Goal: Task Accomplishment & Management: Complete application form

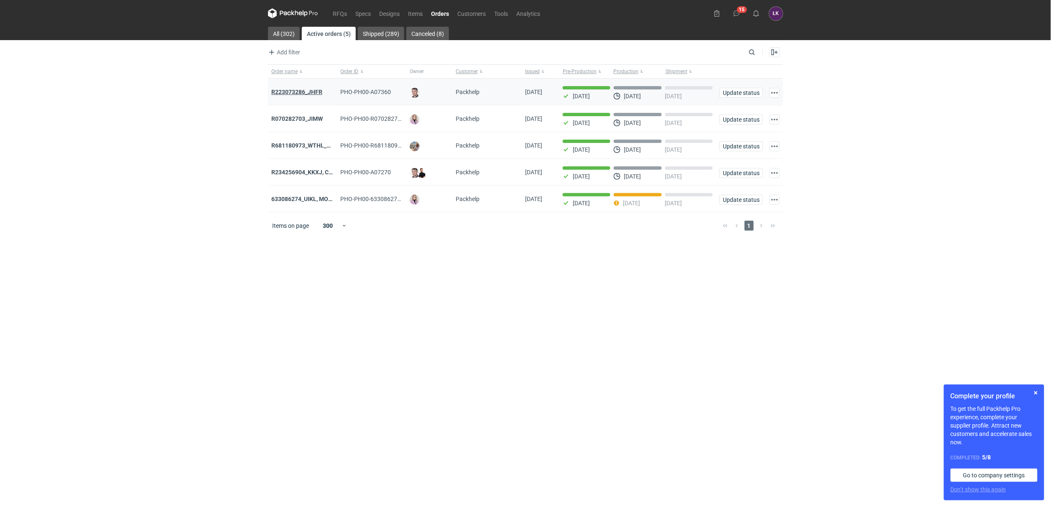
click at [305, 91] on strong "R223073286_JHFR" at bounding box center [296, 92] width 51 height 7
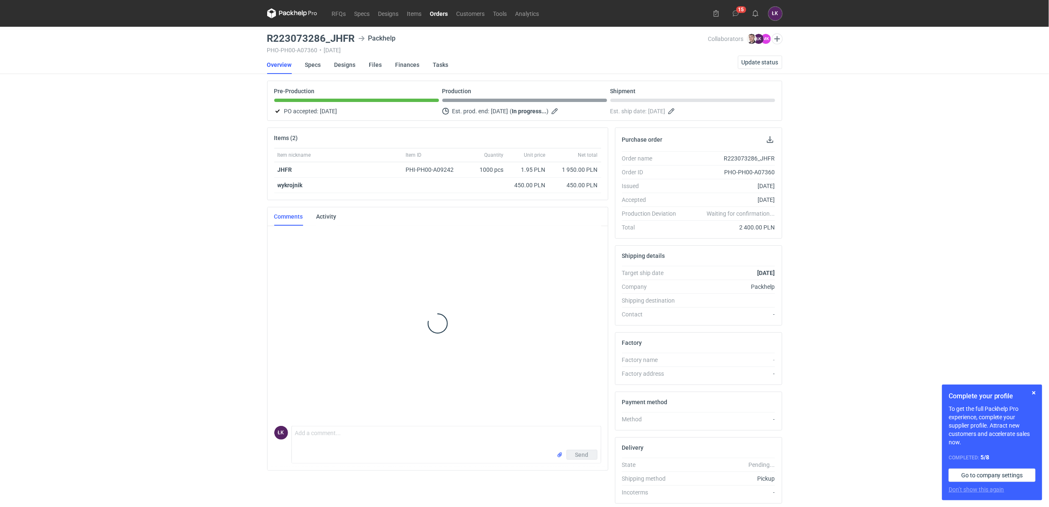
scroll to position [85, 0]
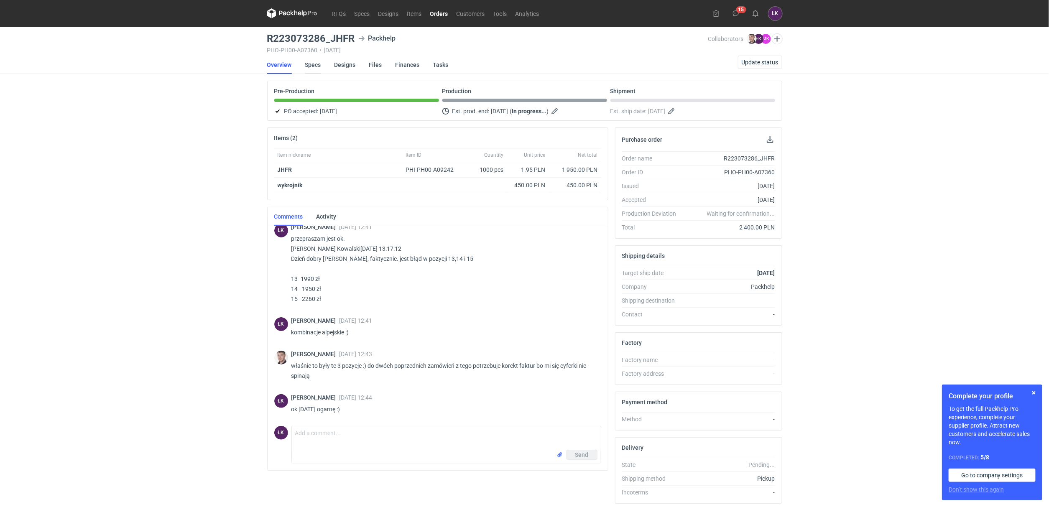
click at [313, 66] on link "Specs" at bounding box center [313, 65] width 16 height 18
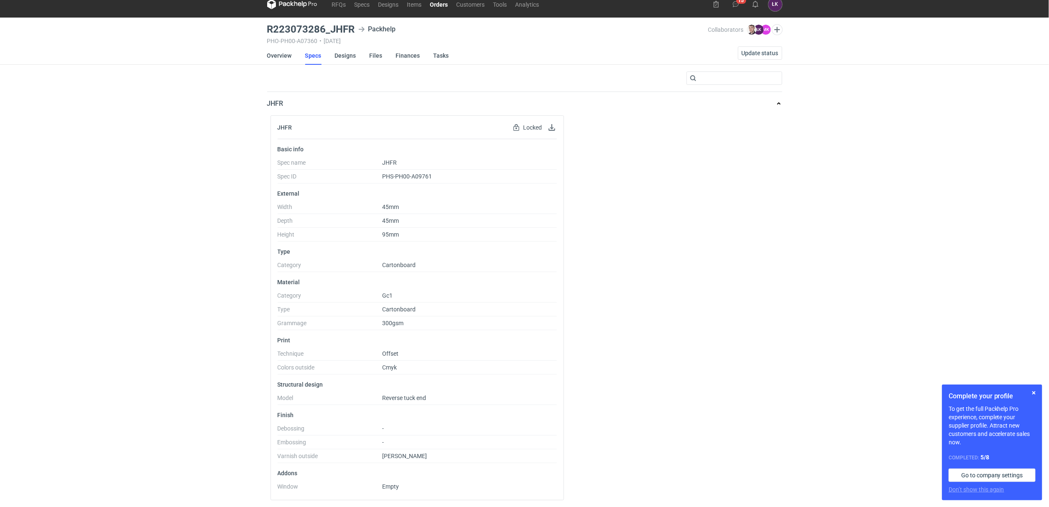
scroll to position [11, 0]
drag, startPoint x: 272, startPoint y: 442, endPoint x: 401, endPoint y: 453, distance: 129.2
click at [401, 453] on div "Basic info Spec name JHFR Spec ID PHS-PH00-A09761 External Width 45mm Depth 45m…" at bounding box center [417, 319] width 293 height 361
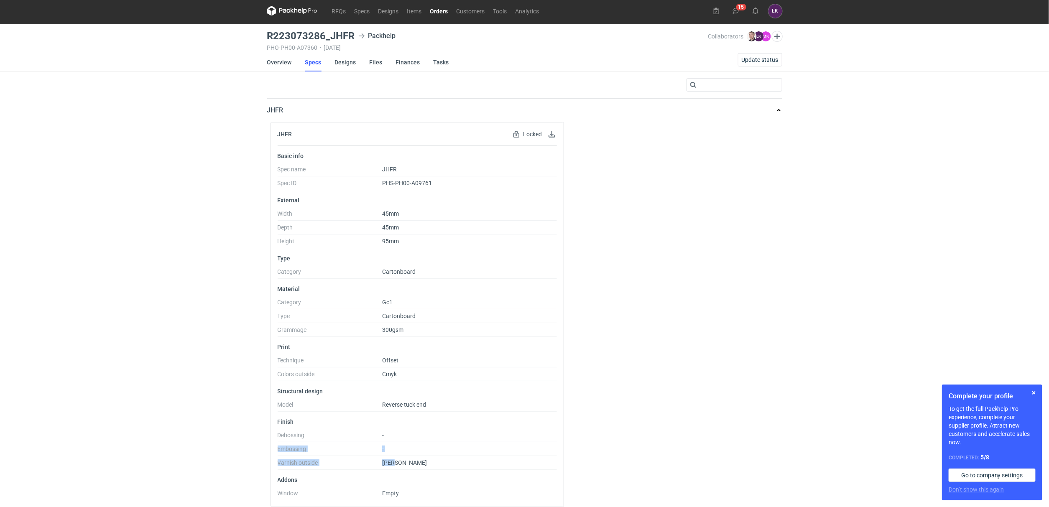
scroll to position [0, 0]
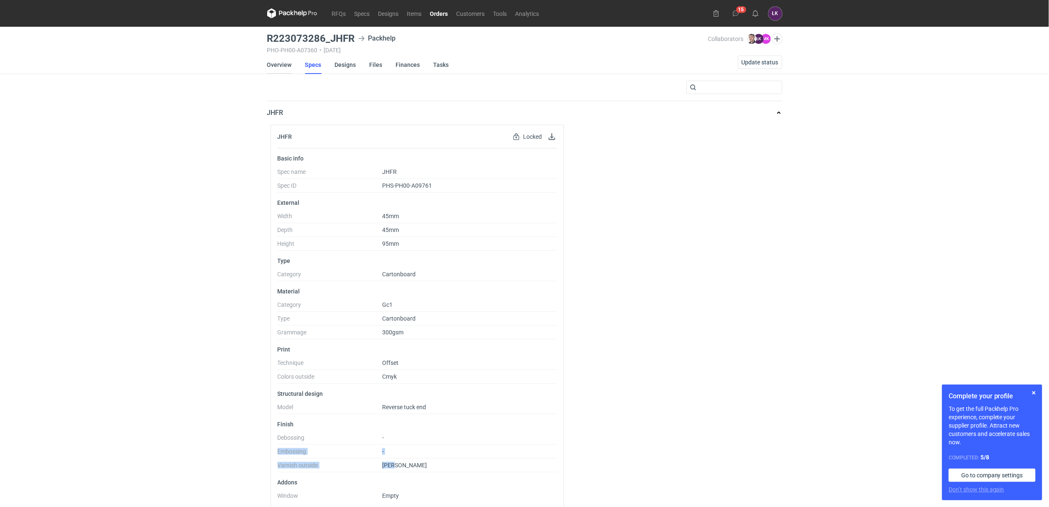
click at [282, 68] on link "Overview" at bounding box center [279, 65] width 25 height 18
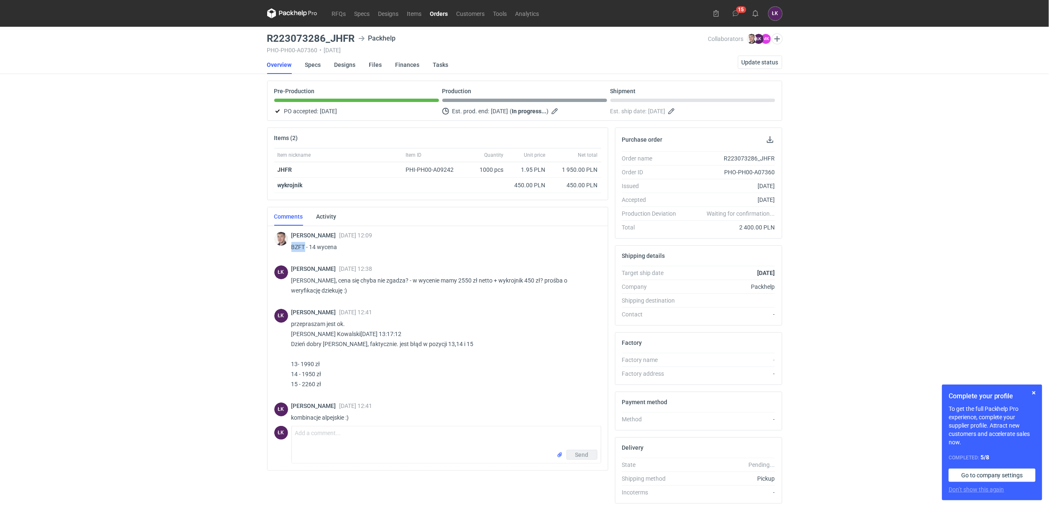
drag, startPoint x: 291, startPoint y: 248, endPoint x: 305, endPoint y: 248, distance: 13.8
click at [305, 248] on p "BZFT - 14 wycena" at bounding box center [442, 247] width 303 height 10
copy p "BZFT"
click at [203, 322] on div "RFQs Specs Designs Items Orders Customers Tools Analytics 15 ŁK Łukasz Kowalski…" at bounding box center [524, 253] width 1049 height 507
drag, startPoint x: 653, startPoint y: 275, endPoint x: 764, endPoint y: 270, distance: 110.8
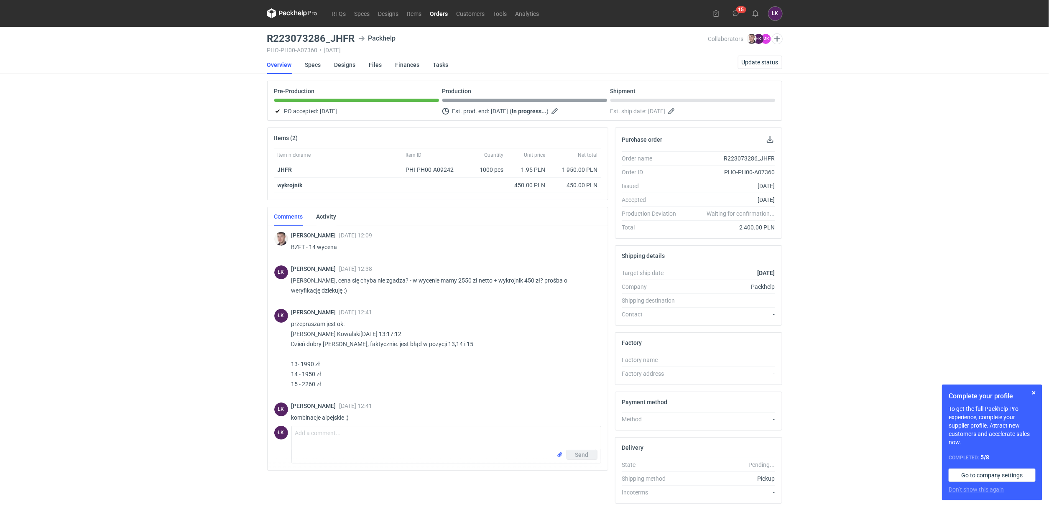
click at [764, 270] on li "Target ship date 31/10/2025" at bounding box center [698, 273] width 153 height 14
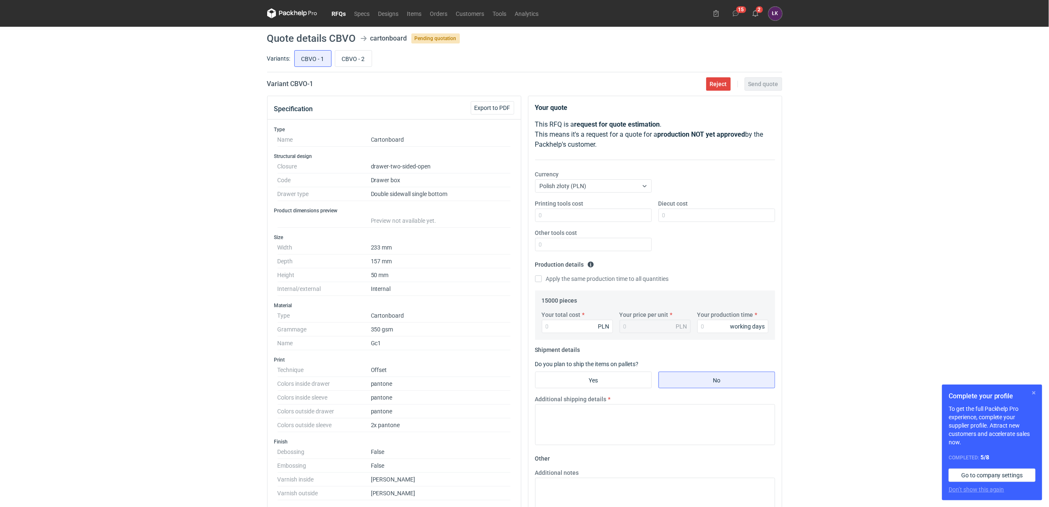
click at [1033, 393] on button "button" at bounding box center [1034, 393] width 10 height 10
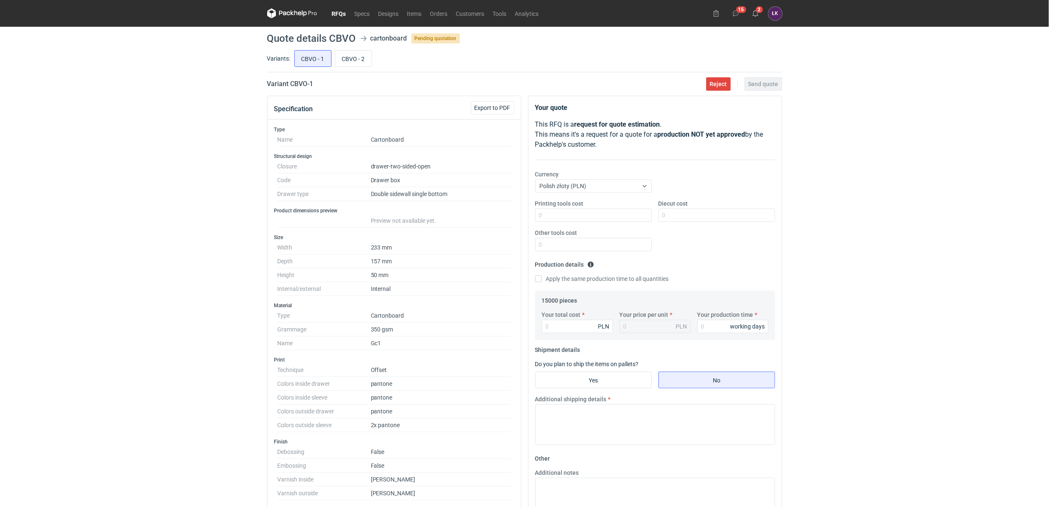
click at [5, 189] on div "RFQs Specs Designs Items Orders Customers Tools Analytics 15 2 ŁK Łukasz Kowals…" at bounding box center [524, 253] width 1049 height 507
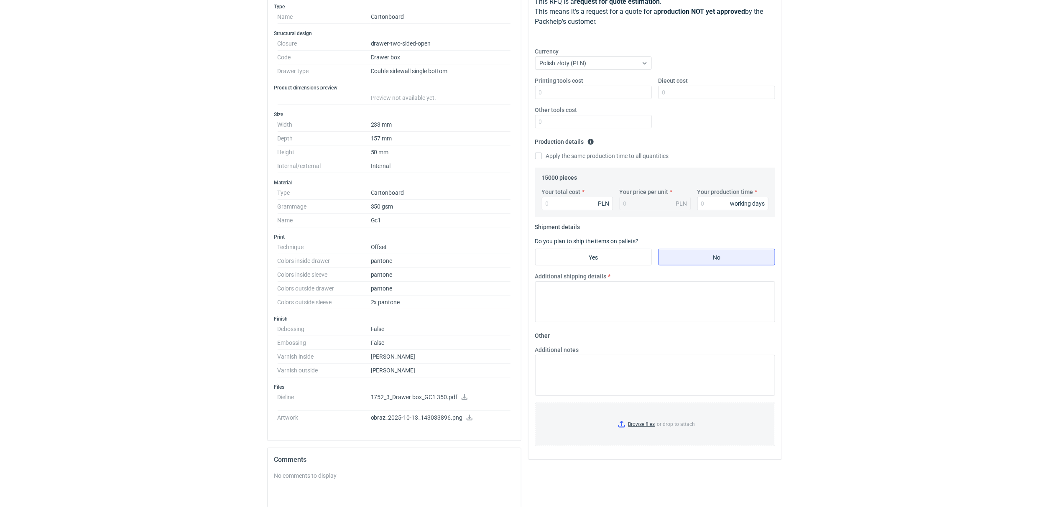
scroll to position [125, 0]
click at [469, 418] on icon at bounding box center [469, 416] width 7 height 6
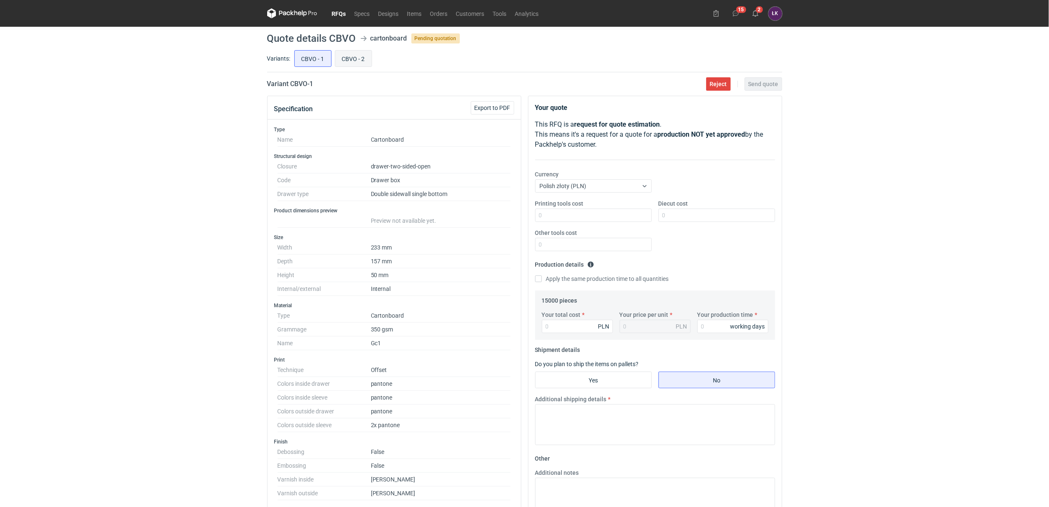
click at [356, 55] on input "CBVO - 2" at bounding box center [353, 59] width 36 height 16
radio input "true"
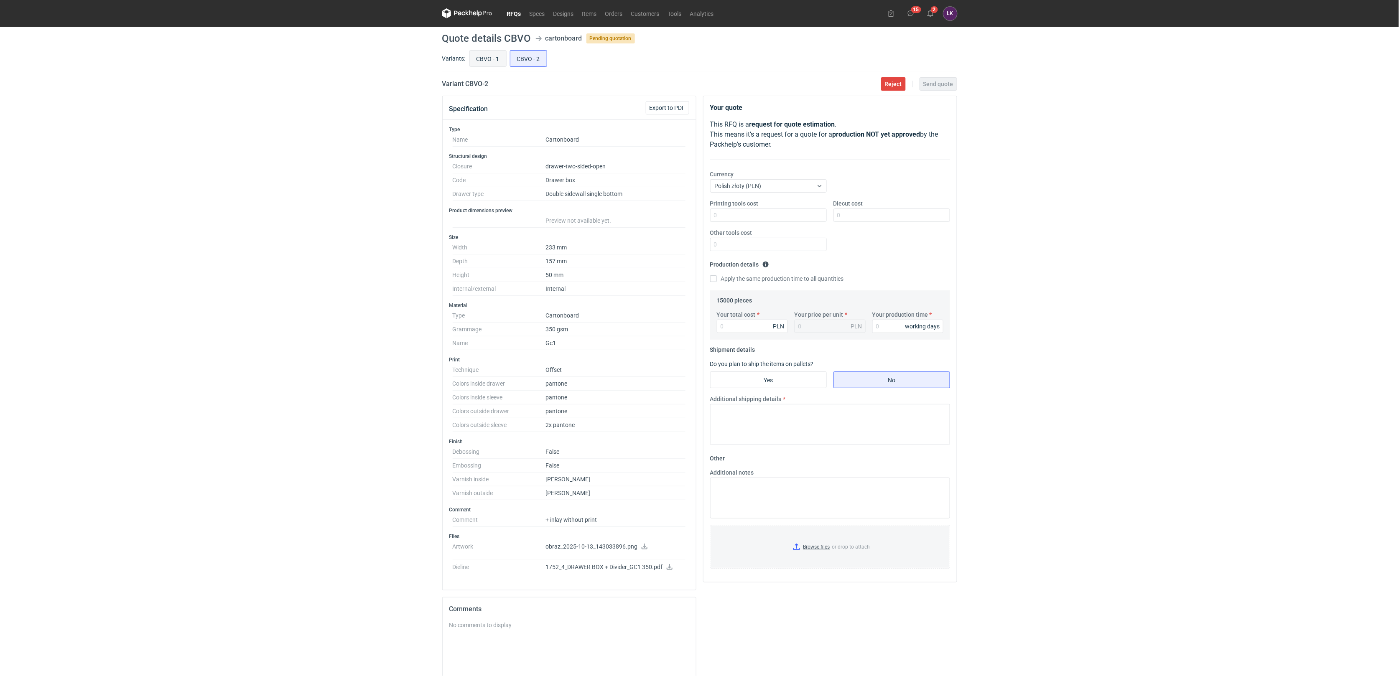
click at [490, 56] on input "CBVO - 1" at bounding box center [488, 59] width 36 height 16
radio input "true"
click at [514, 56] on input "CBVO - 2" at bounding box center [528, 59] width 36 height 16
radio input "true"
click at [491, 63] on input "CBVO - 1" at bounding box center [488, 59] width 36 height 16
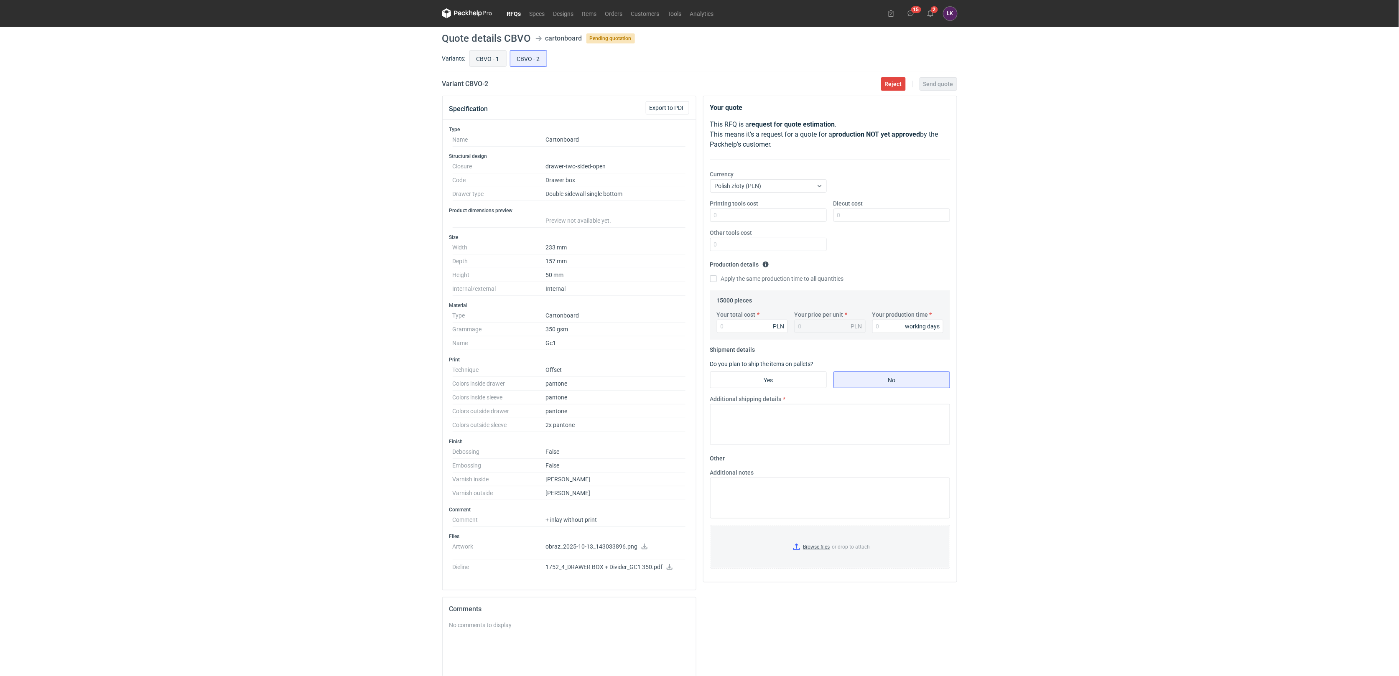
radio input "true"
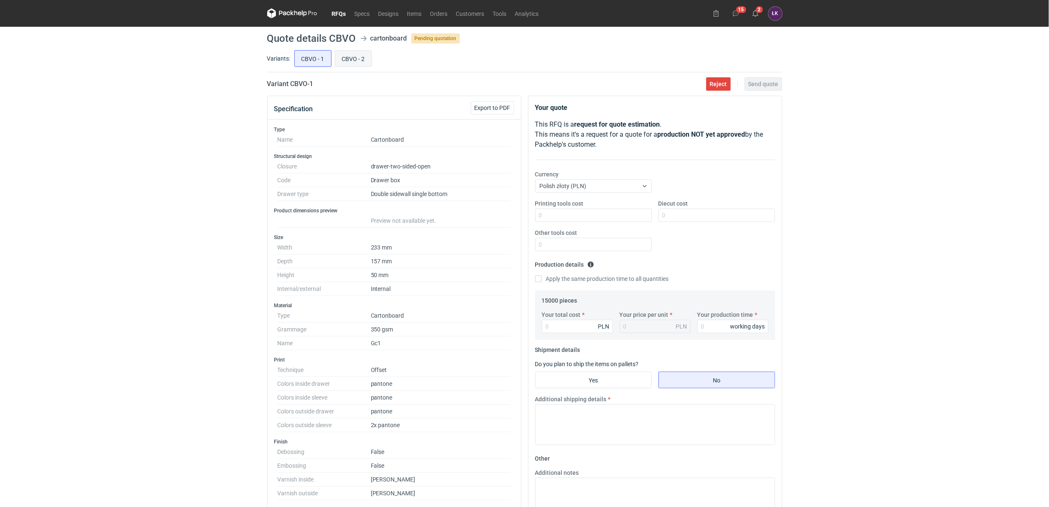
click at [355, 66] on input "CBVO - 2" at bounding box center [353, 59] width 36 height 16
radio input "true"
click at [324, 65] on input "CBVO - 1" at bounding box center [313, 59] width 36 height 16
radio input "true"
click at [341, 65] on input "CBVO - 2" at bounding box center [353, 59] width 36 height 16
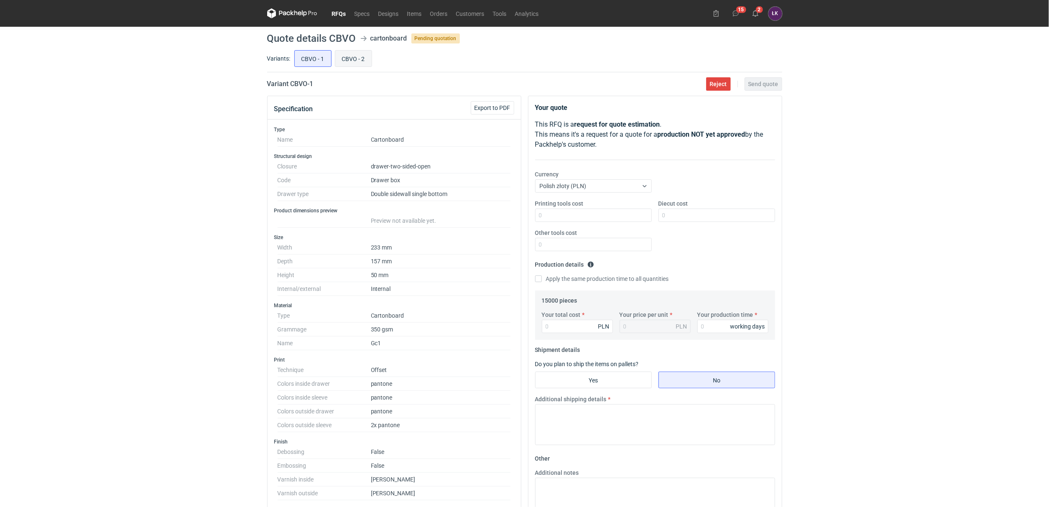
radio input "true"
click at [313, 60] on input "CBVO - 1" at bounding box center [313, 59] width 36 height 16
radio input "true"
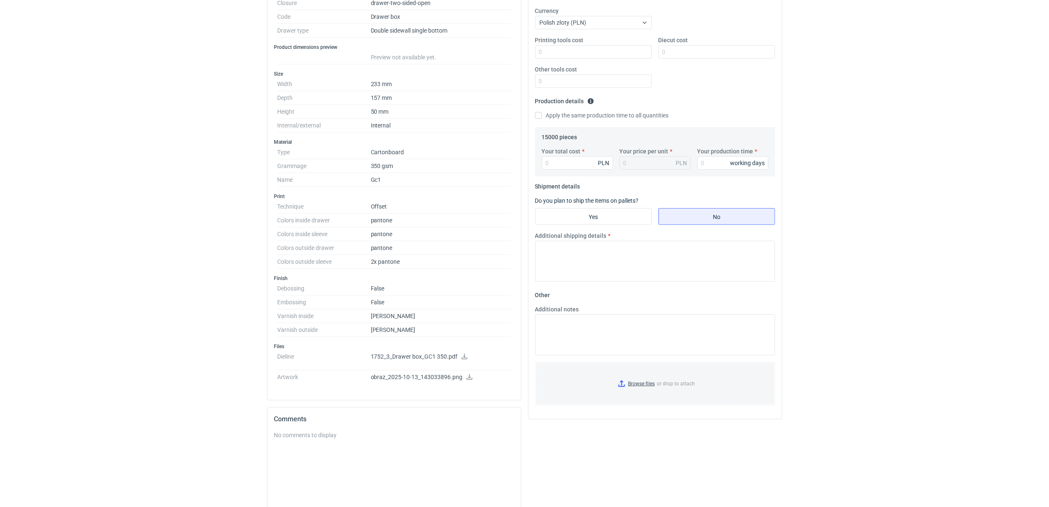
scroll to position [188, 0]
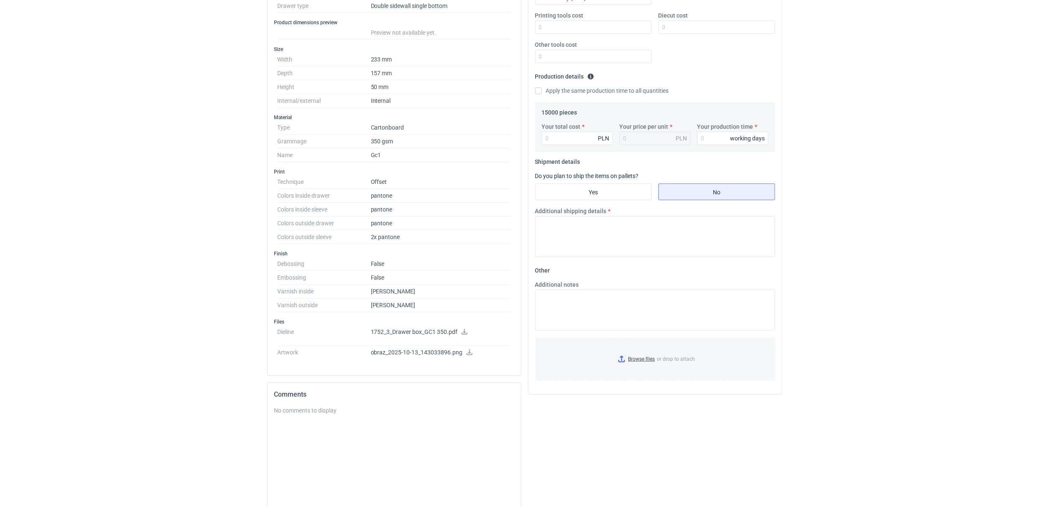
click at [463, 336] on link at bounding box center [464, 332] width 7 height 7
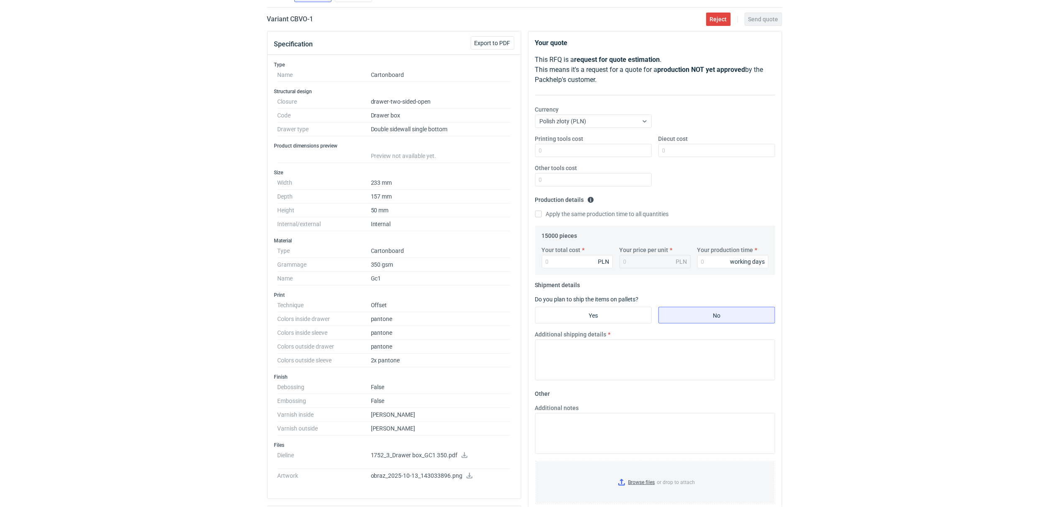
scroll to position [0, 0]
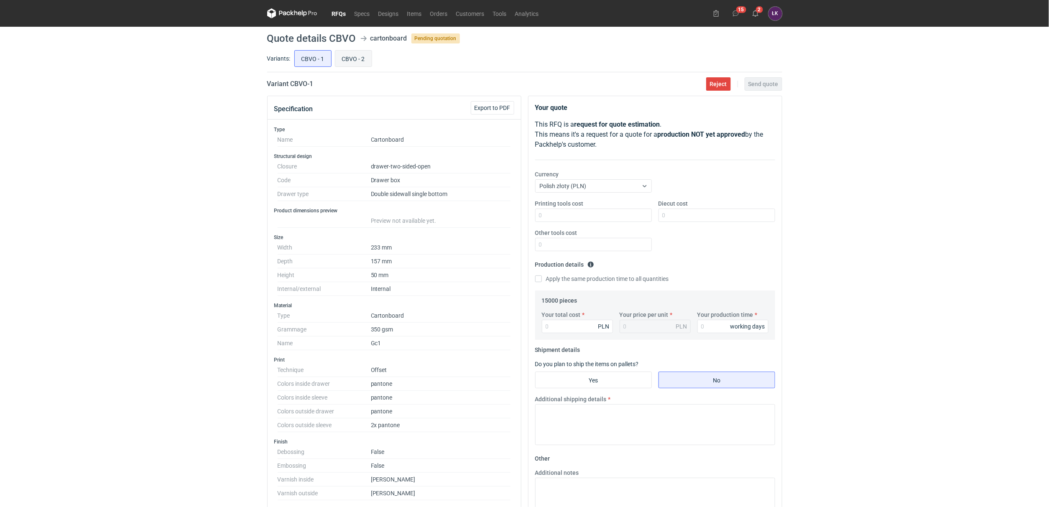
click at [358, 56] on input "CBVO - 2" at bounding box center [353, 59] width 36 height 16
radio input "true"
click at [313, 66] on input "CBVO - 1" at bounding box center [313, 59] width 36 height 16
radio input "true"
click at [215, 224] on div "RFQs Specs Designs Items Orders Customers Tools Analytics 15 2 ŁK Łukasz Kowals…" at bounding box center [524, 253] width 1049 height 507
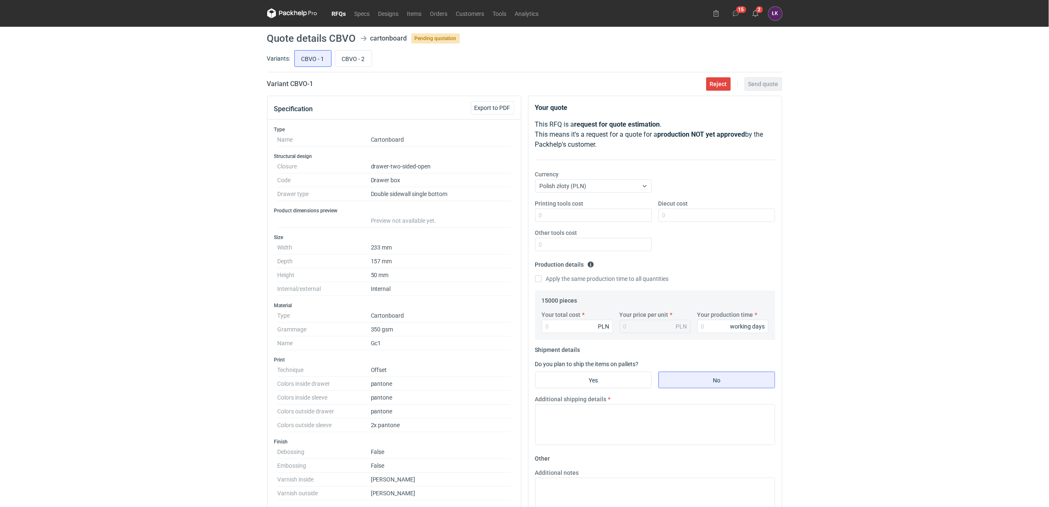
click at [183, 145] on div "RFQs Specs Designs Items Orders Customers Tools Analytics 15 2 ŁK Łukasz Kowals…" at bounding box center [524, 253] width 1049 height 507
drag, startPoint x: 329, startPoint y: 38, endPoint x: 353, endPoint y: 38, distance: 24.7
click at [353, 38] on h1 "Quote details CBVO" at bounding box center [311, 38] width 89 height 10
copy h1 "CBVO"
click at [844, 93] on div "RFQs Specs Designs Items Orders Customers Tools Analytics 15 2 ŁK Łukasz Kowals…" at bounding box center [524, 253] width 1049 height 507
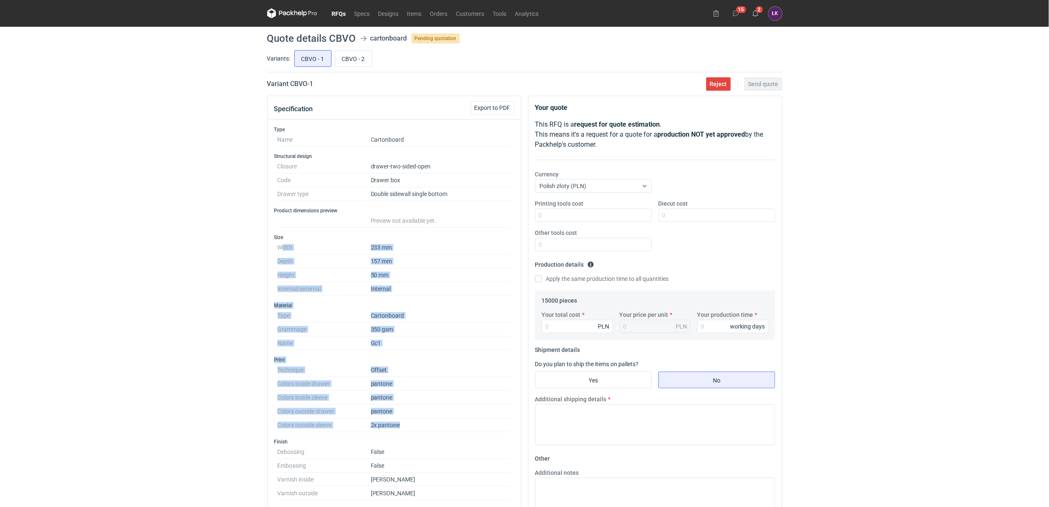
drag, startPoint x: 281, startPoint y: 243, endPoint x: 450, endPoint y: 427, distance: 250.0
click at [450, 427] on div "Type Name Cartonboard Structural design Closure drawer-two-sided-open Code Draw…" at bounding box center [393, 342] width 253 height 444
click at [450, 402] on dd "pantone" at bounding box center [441, 398] width 140 height 14
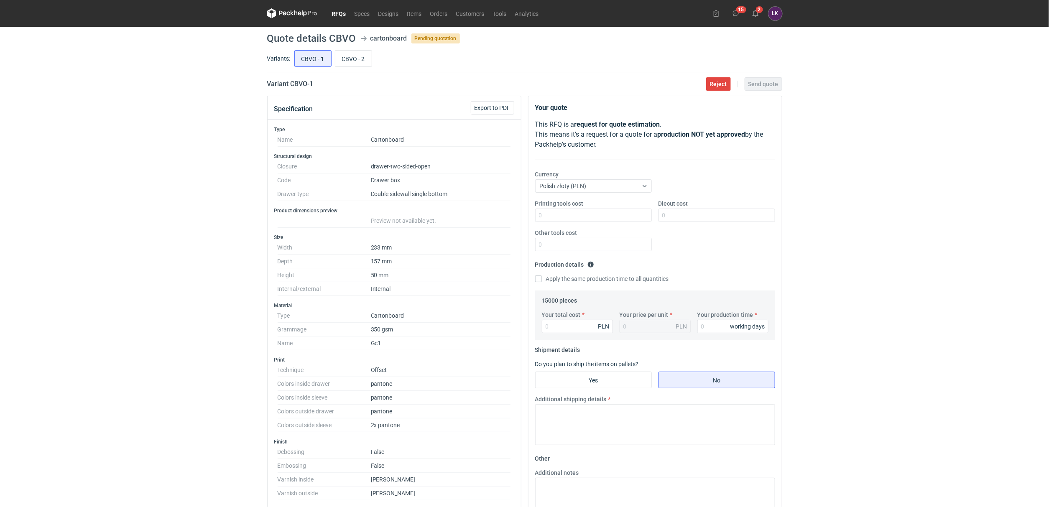
click at [145, 117] on div "RFQs Specs Designs Items Orders Customers Tools Analytics 15 2 ŁK Łukasz Kowals…" at bounding box center [524, 253] width 1049 height 507
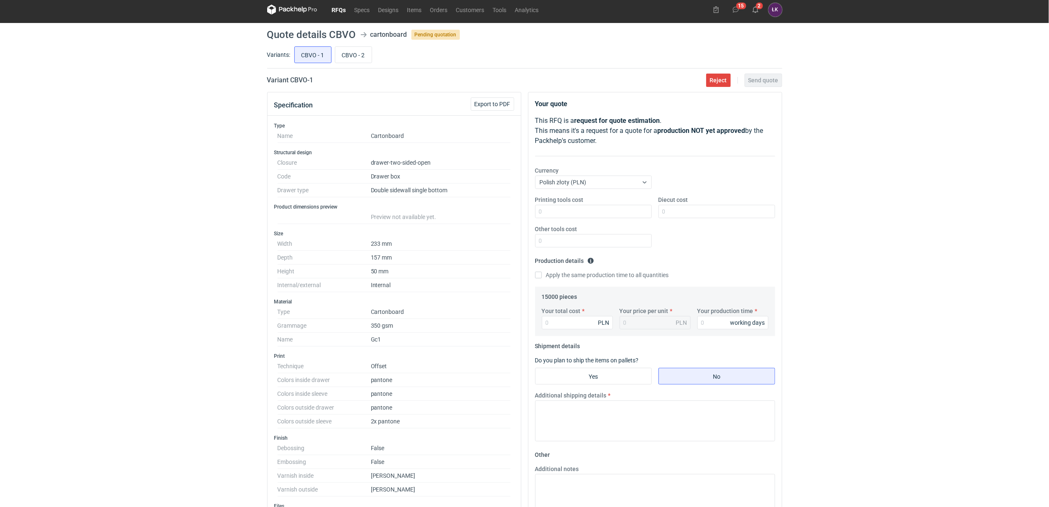
scroll to position [63, 0]
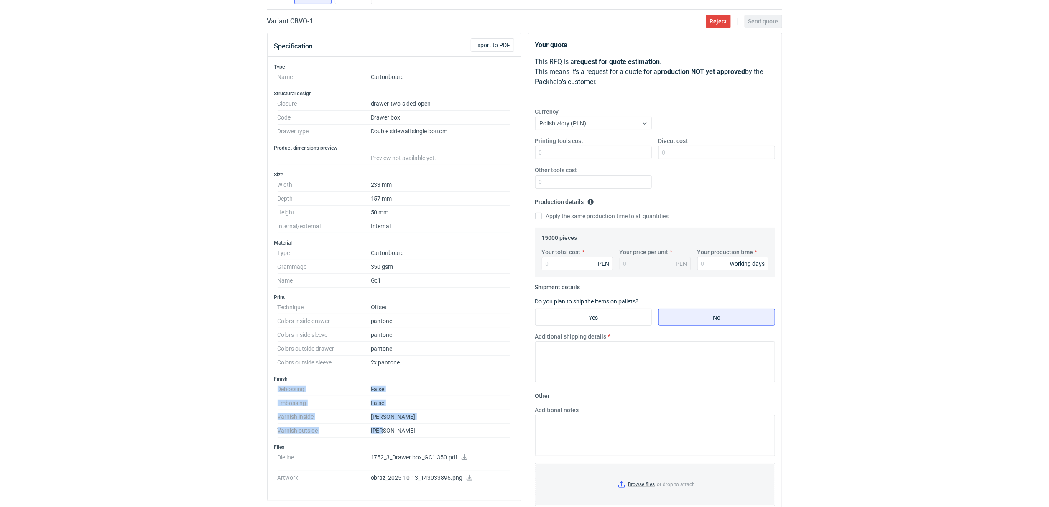
drag, startPoint x: 336, startPoint y: 433, endPoint x: 277, endPoint y: 393, distance: 70.8
click at [277, 393] on div "Finish Debossing False Embossing False Varnish inside Matt Varnish outside Matt" at bounding box center [394, 407] width 240 height 62
click at [222, 430] on div "RFQs Specs Designs Items Orders Customers Tools Analytics 15 2 ŁK Łukasz Kowals…" at bounding box center [524, 190] width 1049 height 507
drag, startPoint x: 282, startPoint y: 321, endPoint x: 446, endPoint y: 356, distance: 167.2
click at [446, 356] on dl "Technique Offset Colors inside drawer pantone Colors inside sleeve pantone Colo…" at bounding box center [394, 335] width 233 height 69
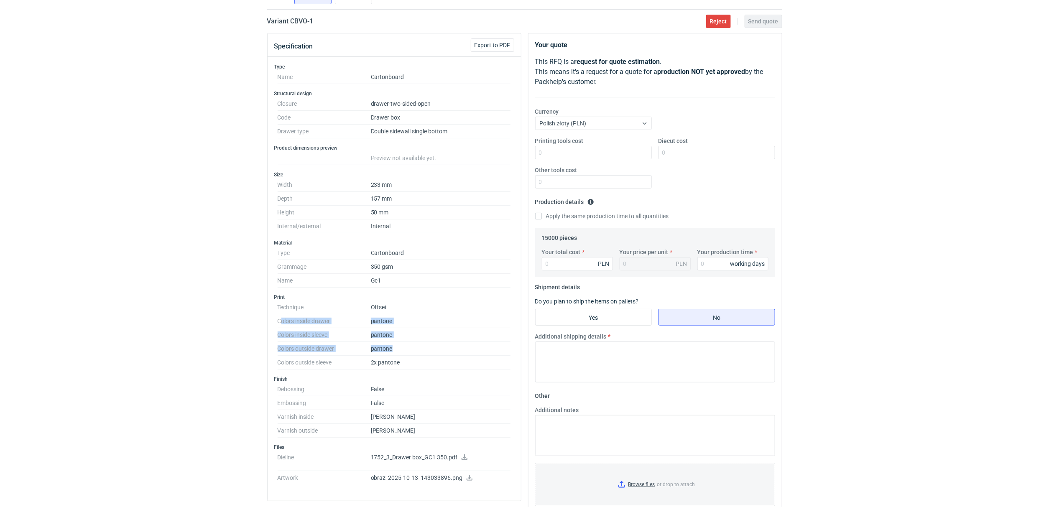
click at [390, 348] on dd "pantone" at bounding box center [441, 349] width 140 height 14
click at [382, 363] on dd "2x pantone" at bounding box center [441, 363] width 140 height 14
click at [173, 313] on div "RFQs Specs Designs Items Orders Customers Tools Analytics 15 2 ŁK Łukasz Kowals…" at bounding box center [524, 190] width 1049 height 507
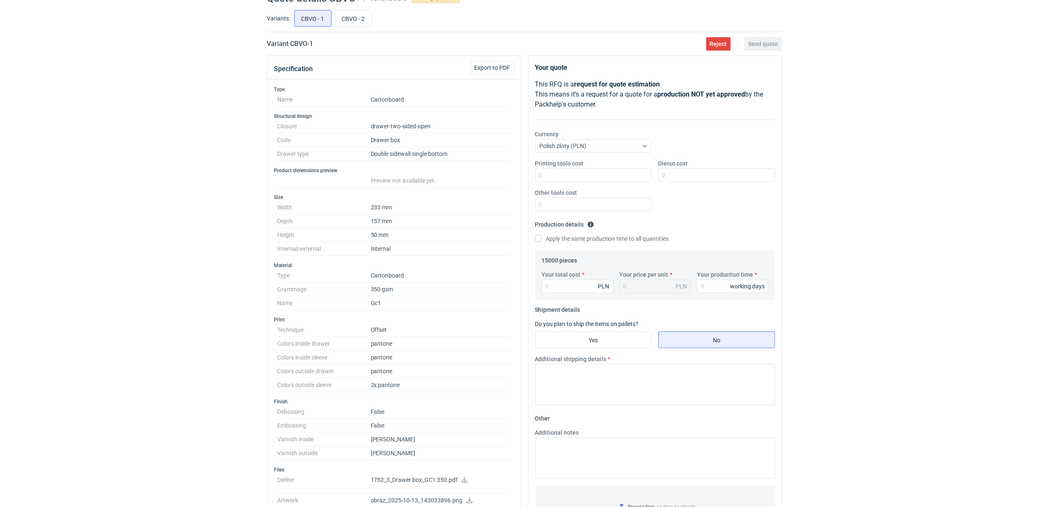
scroll to position [0, 0]
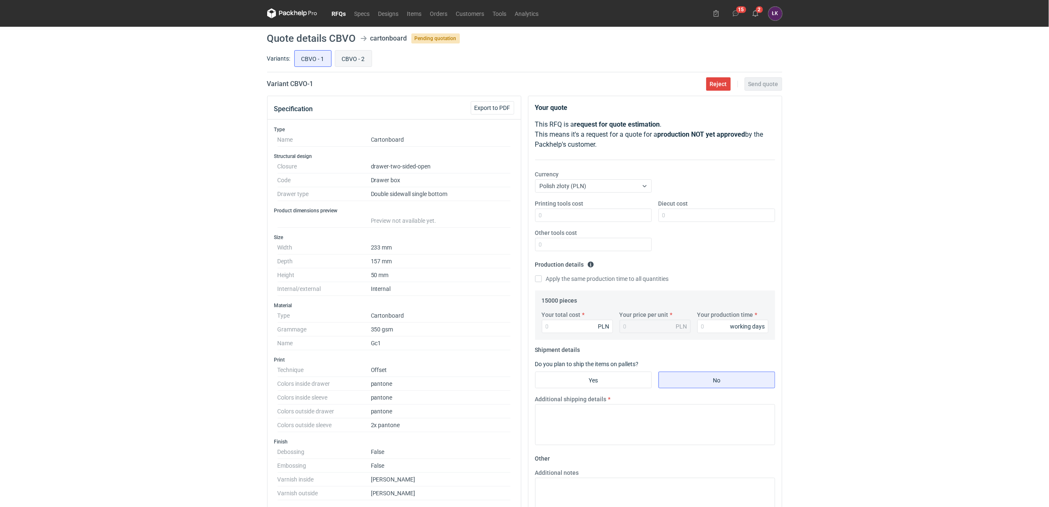
click at [342, 60] on input "CBVO - 2" at bounding box center [353, 59] width 36 height 16
radio input "true"
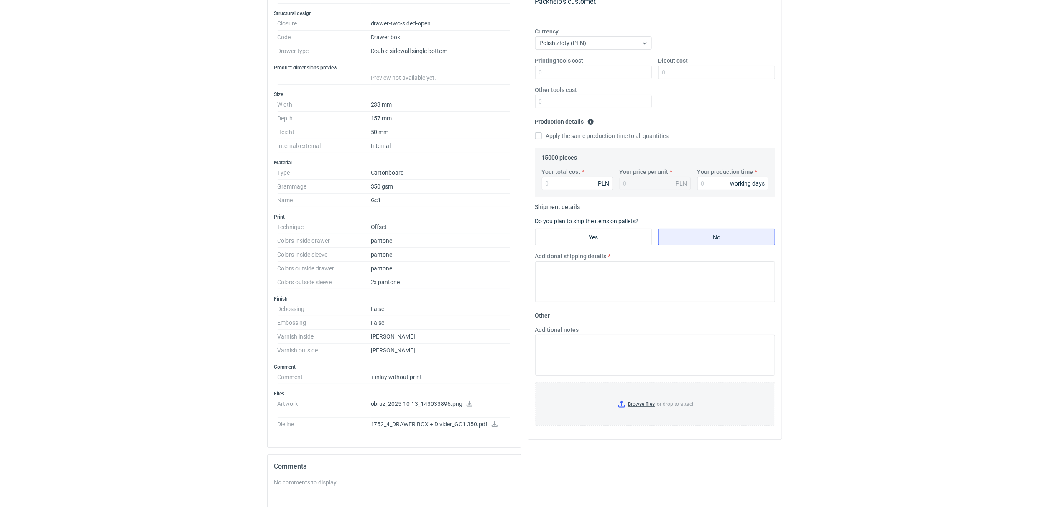
scroll to position [294, 0]
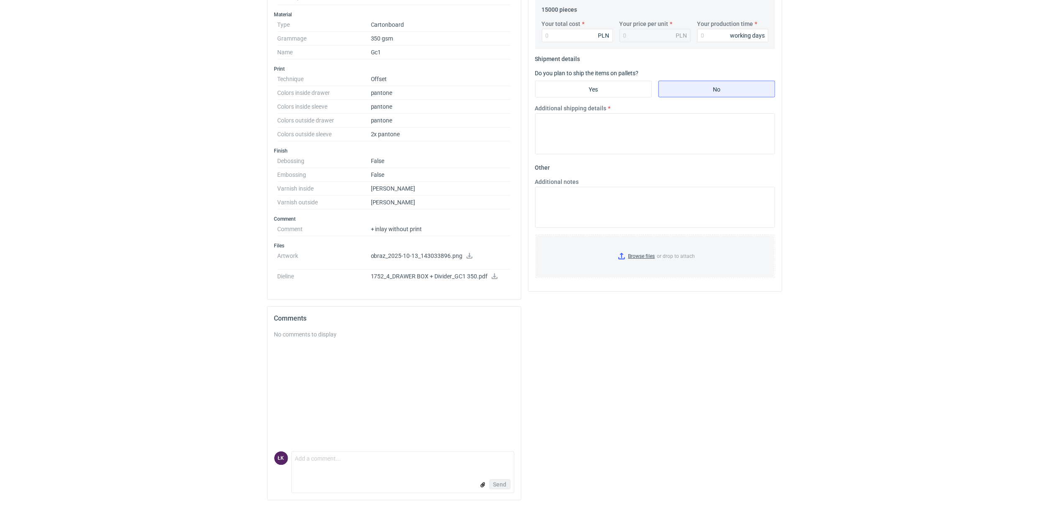
click at [496, 278] on link at bounding box center [494, 277] width 7 height 7
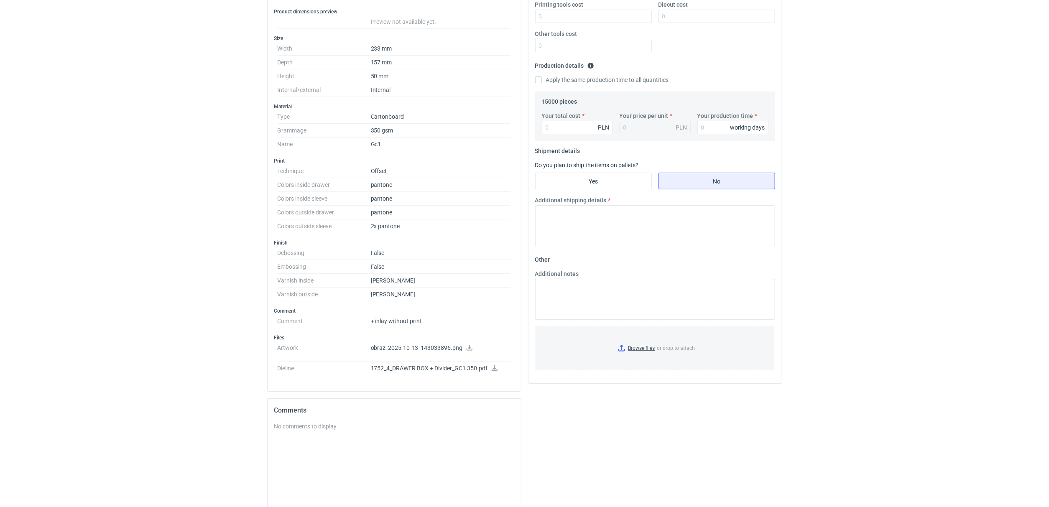
scroll to position [43, 0]
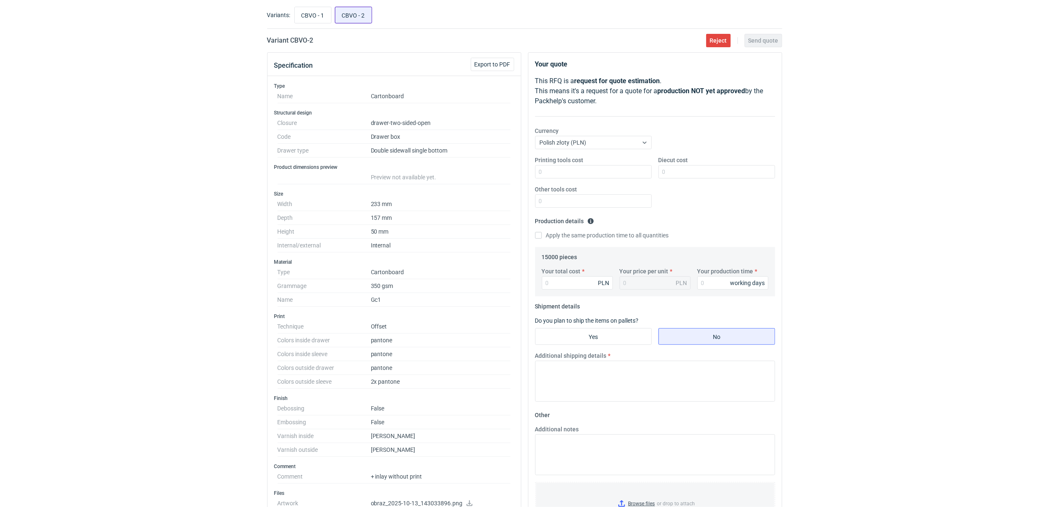
click at [357, 18] on input "CBVO - 2" at bounding box center [353, 15] width 36 height 16
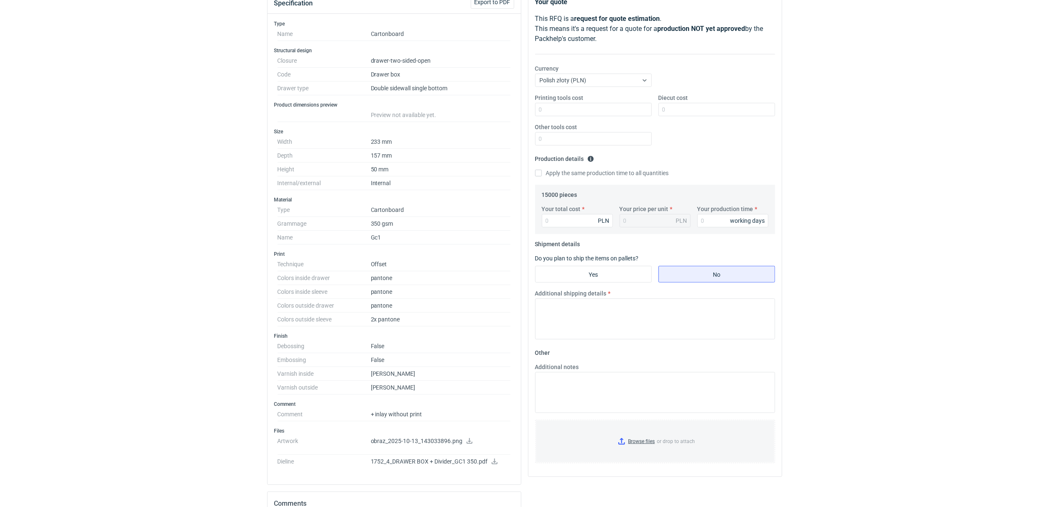
click at [208, 248] on div "RFQs Specs Designs Items Orders Customers Tools Analytics 15 2 ŁK Łukasz Kowals…" at bounding box center [524, 147] width 1049 height 507
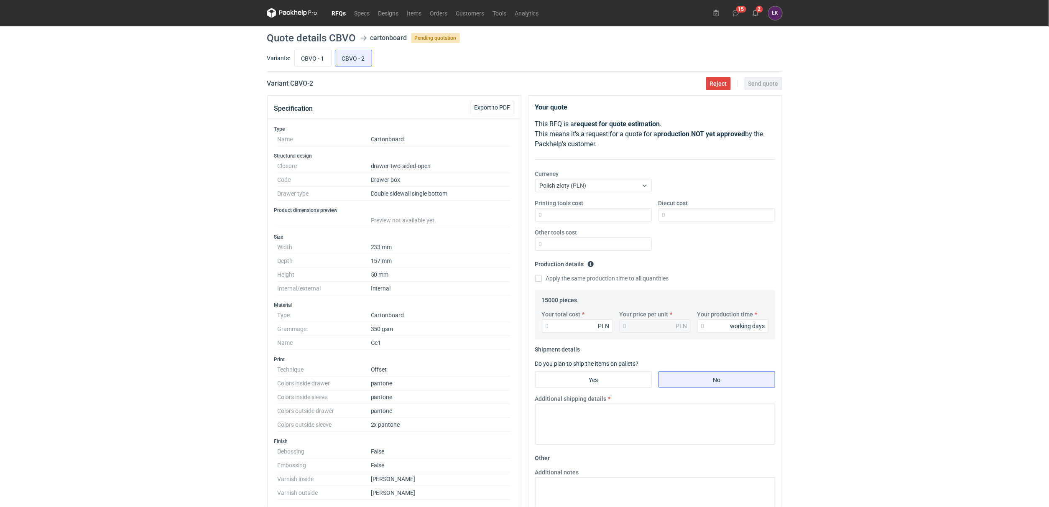
scroll to position [0, 0]
click at [312, 44] on main "Quote details CBVO cartonboard Pending quotation Variants: CBVO - 1 CBVO - 2 Va…" at bounding box center [525, 412] width 522 height 771
click at [309, 59] on input "CBVO - 1" at bounding box center [313, 59] width 36 height 16
radio input "true"
click at [717, 326] on input "Your production time" at bounding box center [732, 326] width 71 height 13
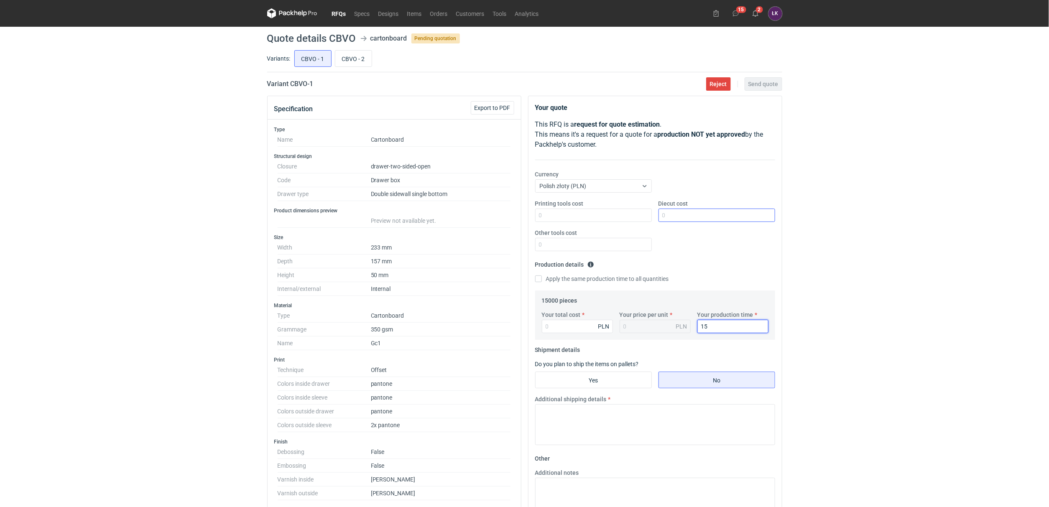
type input "15"
click at [693, 219] on input "Diecut cost" at bounding box center [716, 215] width 117 height 13
click at [579, 331] on input "Your total cost" at bounding box center [577, 326] width 71 height 13
type input "29700"
type input "1.98"
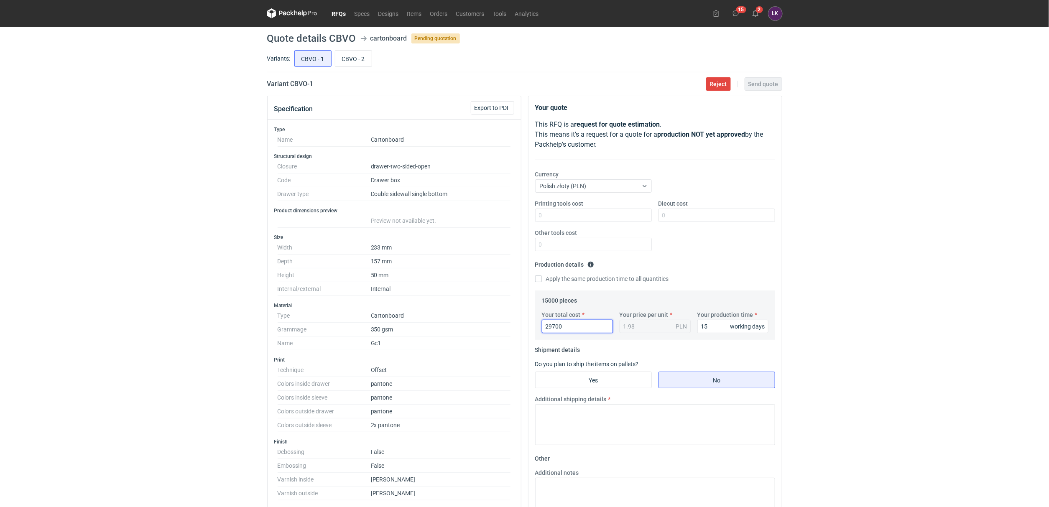
type input "29700"
click at [685, 207] on label "Diecut cost" at bounding box center [673, 203] width 30 height 8
click at [685, 209] on input "Diecut cost" at bounding box center [716, 215] width 117 height 13
drag, startPoint x: 680, startPoint y: 212, endPoint x: 680, endPoint y: 219, distance: 7.1
click at [680, 212] on input "Diecut cost" at bounding box center [716, 215] width 117 height 13
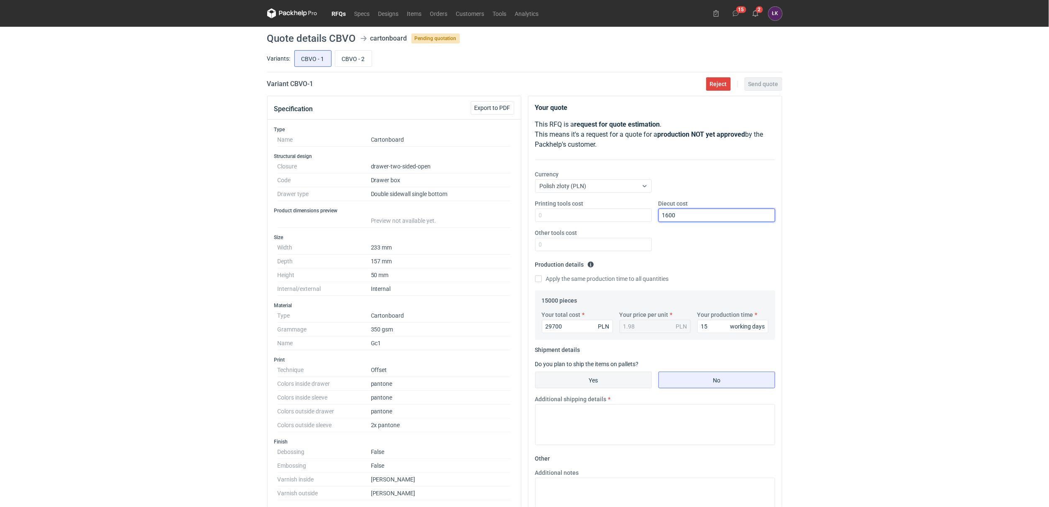
type input "1600"
click at [607, 382] on input "Yes" at bounding box center [593, 380] width 116 height 16
radio input "true"
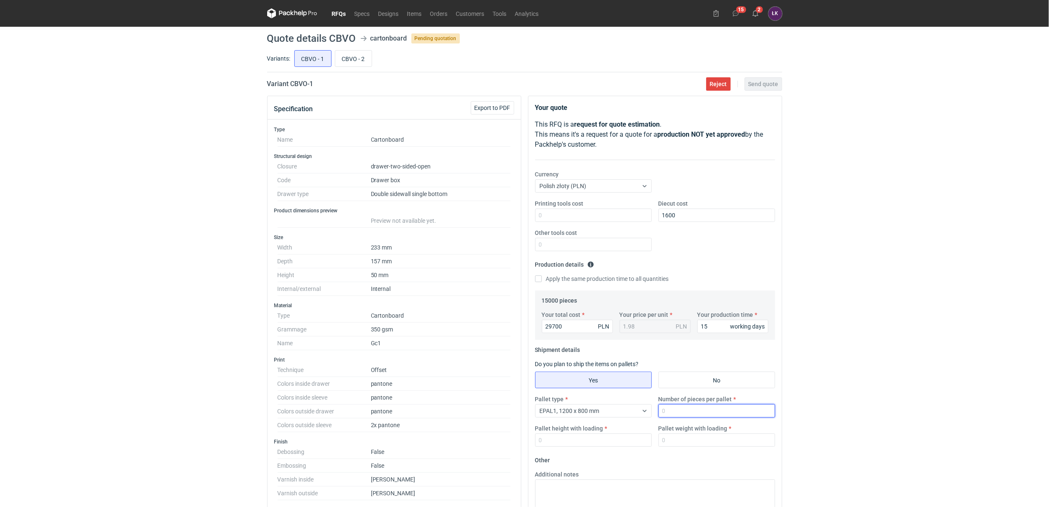
click at [690, 414] on input "Number of pieces per pallet" at bounding box center [716, 410] width 117 height 13
type input "1875"
click at [677, 449] on div "Pallet type EPAL1, 1200 x 800 mm Number of pieces per pallet 1875 Pallet height…" at bounding box center [655, 424] width 247 height 59
click at [679, 442] on input "Pallet weight with loading" at bounding box center [716, 439] width 117 height 13
type input "350"
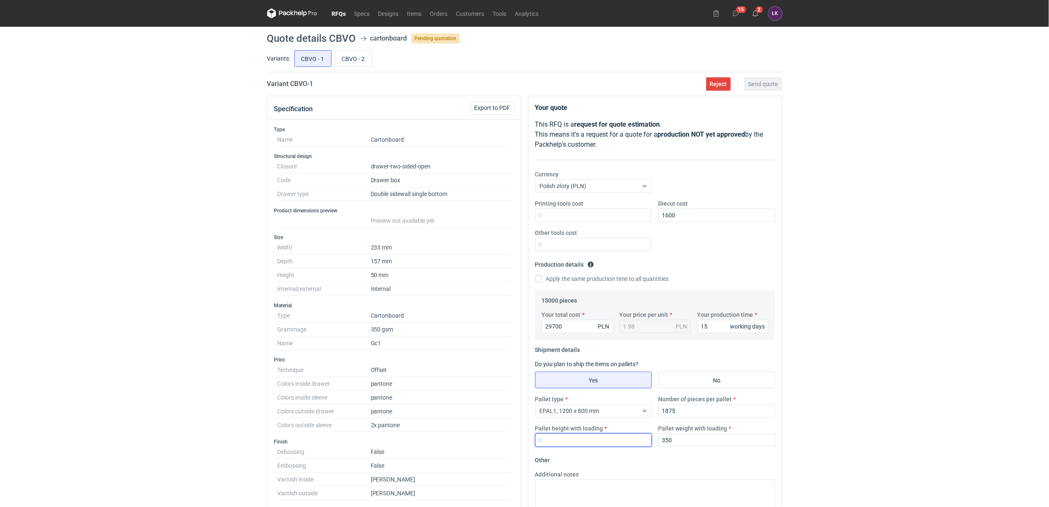
click at [560, 438] on input "Pallet height with loading" at bounding box center [593, 439] width 117 height 13
type input "170"
click at [797, 338] on div "RFQs Specs Designs Items Orders Customers Tools Analytics 15 2 ŁK Łukasz Kowals…" at bounding box center [524, 253] width 1049 height 507
click at [772, 92] on main "Quote details CBVO cartonboard Pending quotation Variants: CBVO - 1 CBVO - 2 Va…" at bounding box center [525, 399] width 522 height 744
click at [772, 86] on span "Send quote" at bounding box center [763, 84] width 30 height 6
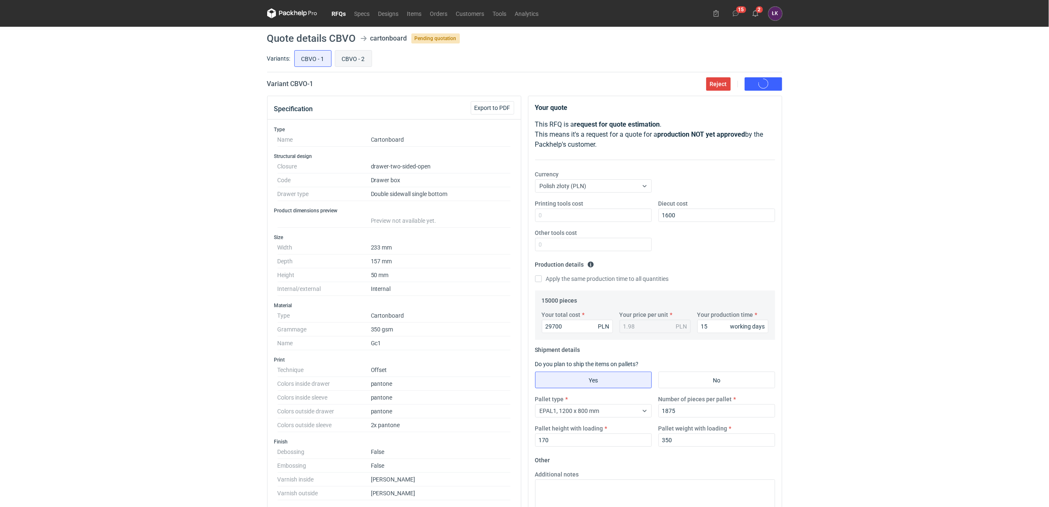
click at [353, 59] on input "CBVO - 2" at bounding box center [353, 59] width 36 height 16
radio input "true"
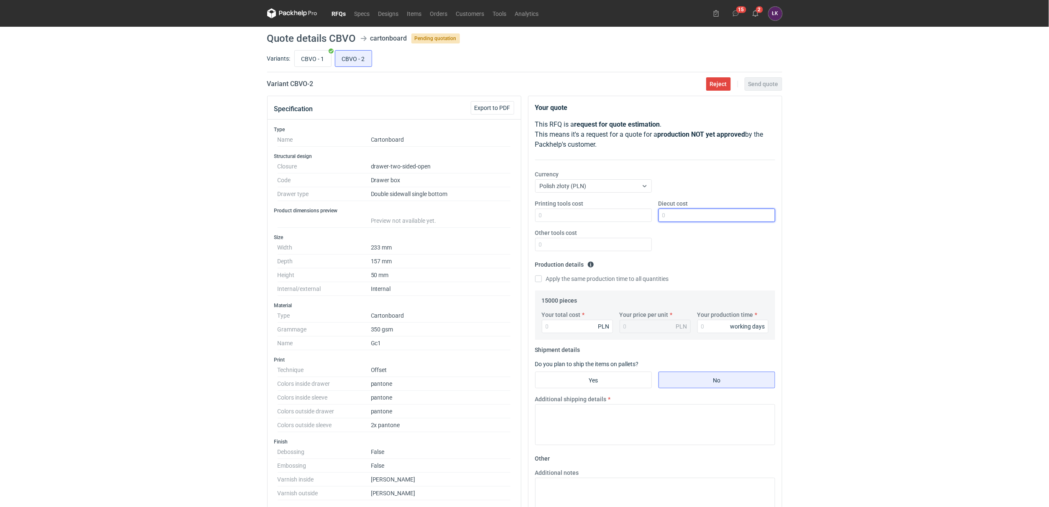
click at [698, 219] on input "Diecut cost" at bounding box center [716, 215] width 117 height 13
type input "1900"
click at [707, 327] on input "Your production time" at bounding box center [732, 326] width 71 height 13
type input "15"
click at [618, 278] on label "Apply the same production time to all quantities" at bounding box center [602, 279] width 134 height 8
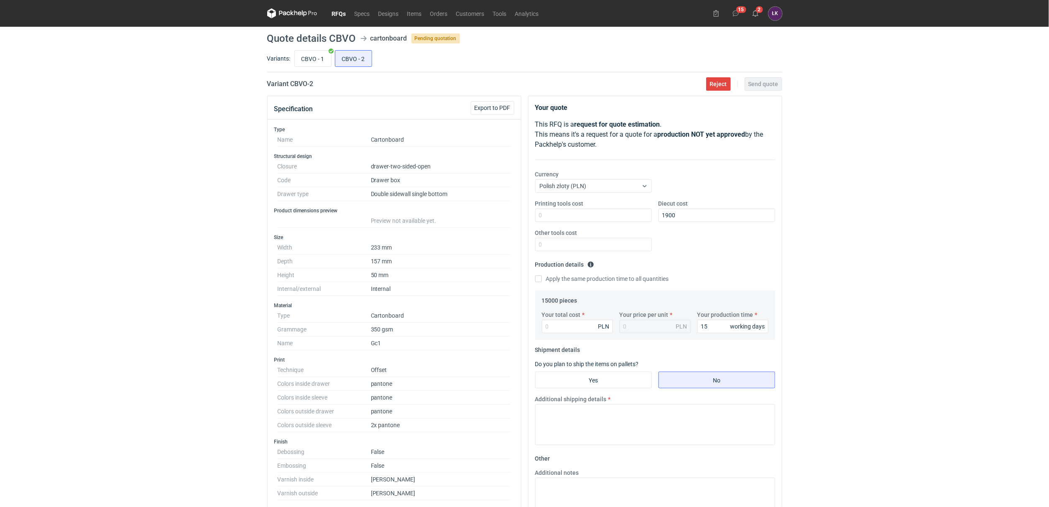
click at [542, 278] on input "Apply the same production time to all quantities" at bounding box center [538, 278] width 7 height 7
checkbox input "true"
click at [573, 325] on input "Your total cost" at bounding box center [577, 326] width 71 height 13
type input "33750"
type input "2.25"
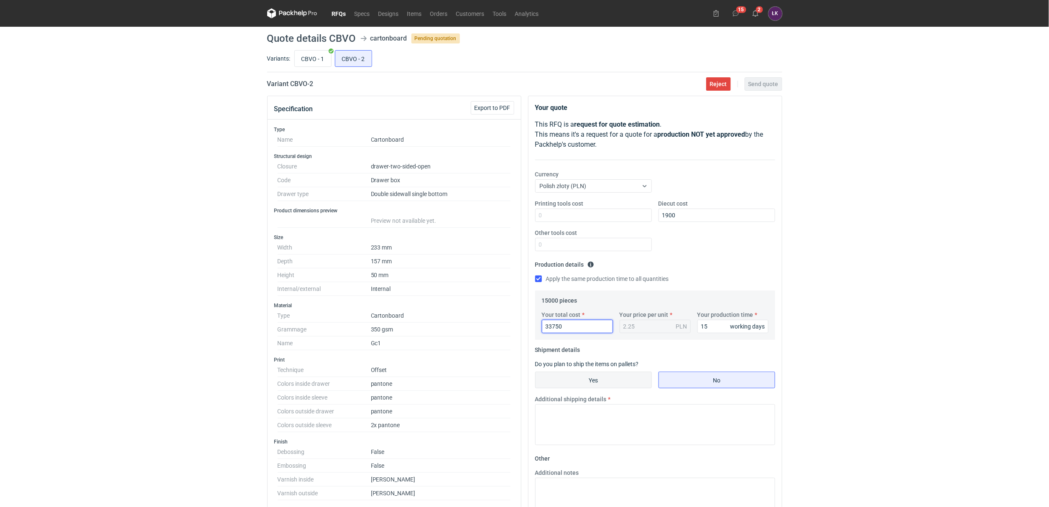
type input "33750"
click at [612, 378] on input "Yes" at bounding box center [593, 380] width 116 height 16
radio input "true"
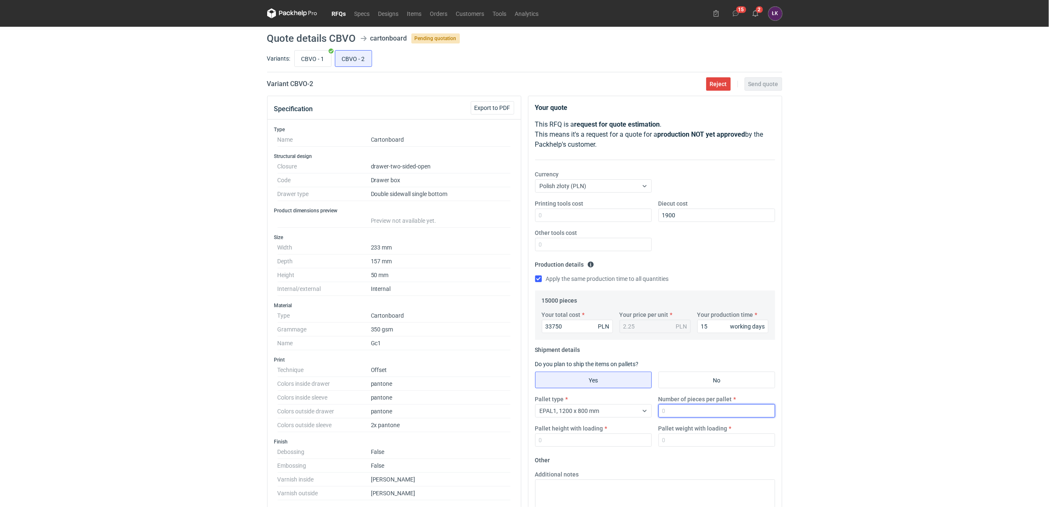
click at [672, 410] on input "Number of pieces per pallet" at bounding box center [716, 410] width 117 height 13
type input "1500"
click at [681, 433] on div "Pallet weight with loading" at bounding box center [716, 435] width 123 height 23
click at [683, 441] on input "Pallet weight with loading" at bounding box center [716, 439] width 117 height 13
type input "350"
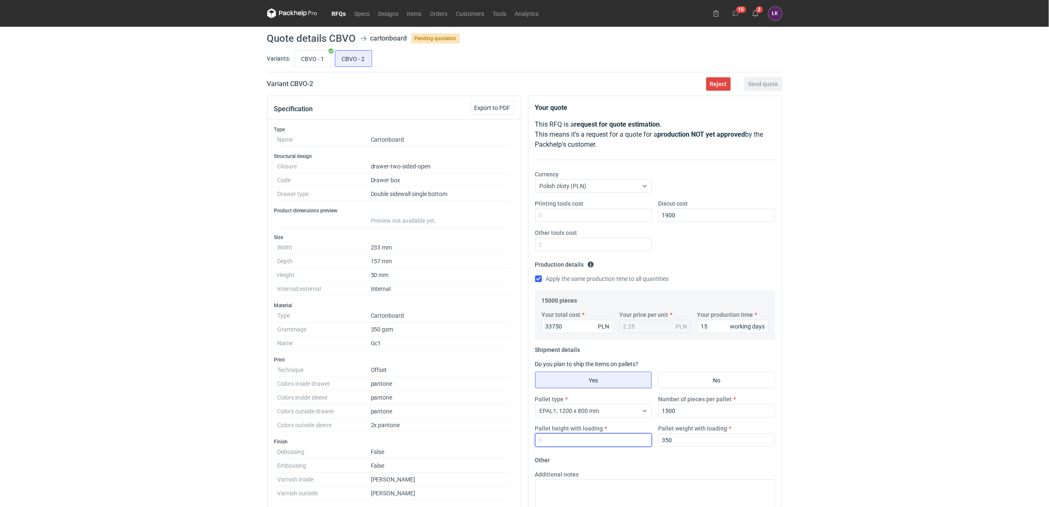
click at [616, 441] on input "Pallet height with loading" at bounding box center [593, 439] width 117 height 13
type input "170"
click at [896, 293] on div "RFQs Specs Designs Items Orders Customers Tools Analytics 15 2 ŁK Łukasz Kowals…" at bounding box center [524, 253] width 1049 height 507
drag, startPoint x: 766, startPoint y: 86, endPoint x: 807, endPoint y: 273, distance: 191.8
click at [807, 273] on div "RFQs Specs Designs Items Orders Customers Tools Analytics 15 2 ŁK Łukasz Kowals…" at bounding box center [524, 253] width 1049 height 507
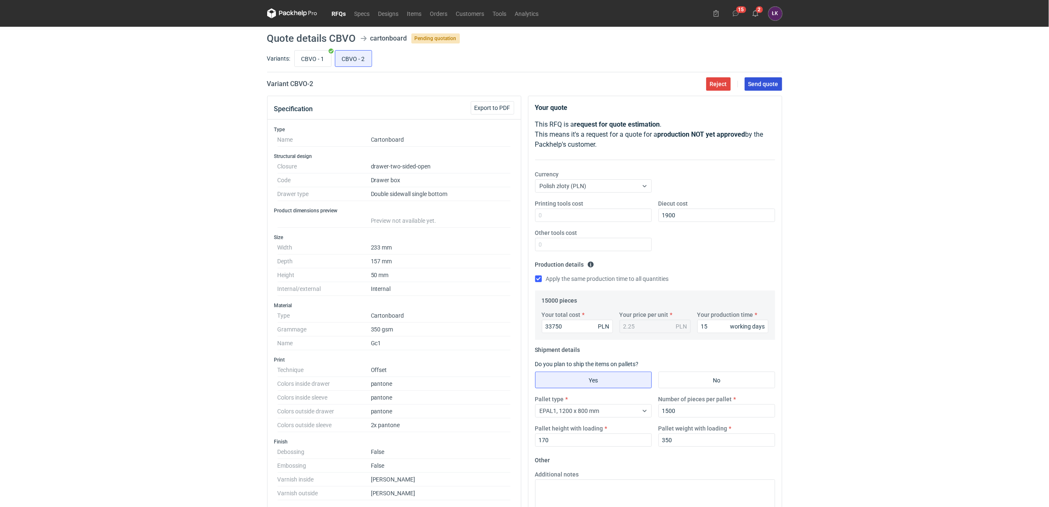
click at [767, 83] on span "Send quote" at bounding box center [763, 84] width 30 height 6
